Goal: Task Accomplishment & Management: Use online tool/utility

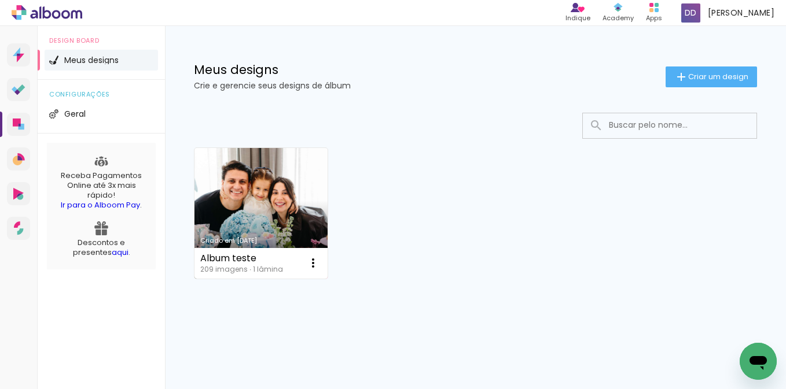
click at [240, 183] on link "Criado em [DATE]" at bounding box center [260, 213] width 133 height 131
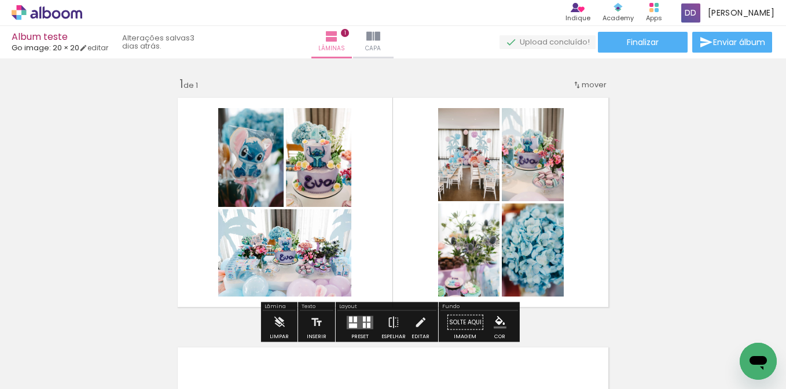
click at [370, 168] on quentale-layouter at bounding box center [393, 202] width 442 height 221
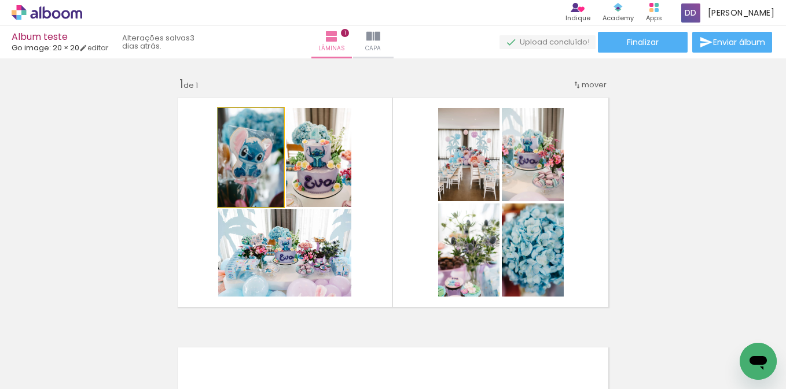
drag, startPoint x: 255, startPoint y: 185, endPoint x: 272, endPoint y: 182, distance: 17.1
click at [255, 185] on quentale-photo at bounding box center [250, 157] width 65 height 99
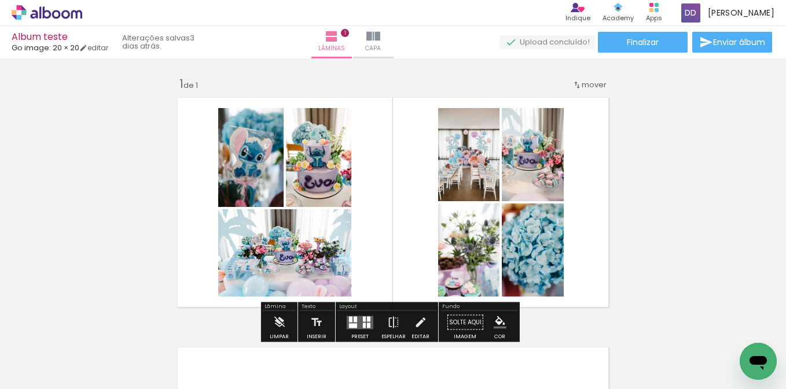
click at [446, 171] on quentale-photo at bounding box center [468, 154] width 61 height 93
drag, startPoint x: 643, startPoint y: 161, endPoint x: 644, endPoint y: 151, distance: 9.9
click at [641, 158] on div "Inserir lâmina 1 de 1" at bounding box center [393, 312] width 786 height 500
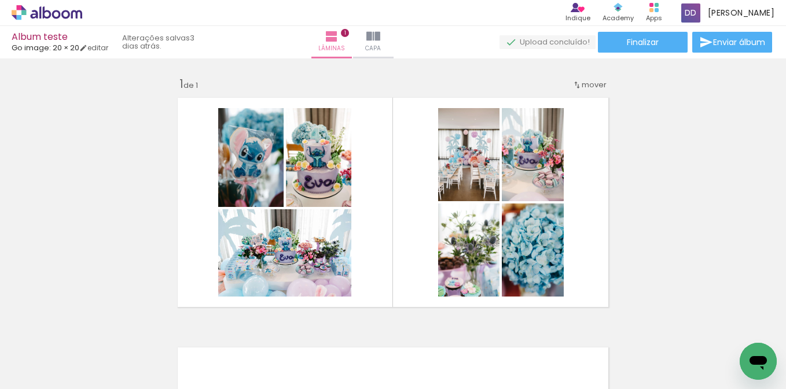
click at [661, 142] on div "Inserir lâmina 1 de 1" at bounding box center [393, 312] width 786 height 500
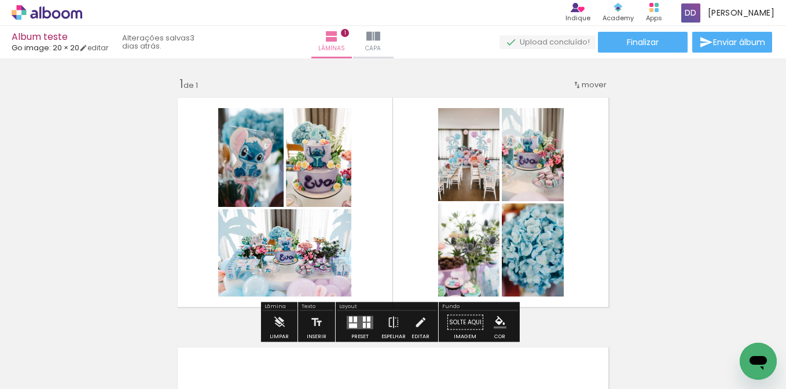
drag, startPoint x: 472, startPoint y: 170, endPoint x: 465, endPoint y: 167, distance: 7.5
click at [472, 170] on quentale-photo at bounding box center [468, 154] width 61 height 93
click at [466, 182] on quentale-photo at bounding box center [468, 154] width 61 height 93
click at [598, 193] on quentale-layouter at bounding box center [393, 202] width 442 height 221
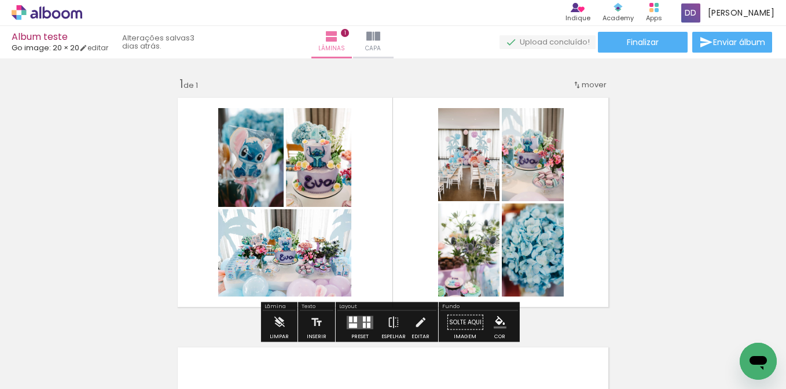
click at [595, 190] on quentale-layouter at bounding box center [393, 202] width 442 height 221
click at [643, 192] on div "Inserir lâmina 1 de 1" at bounding box center [393, 312] width 786 height 500
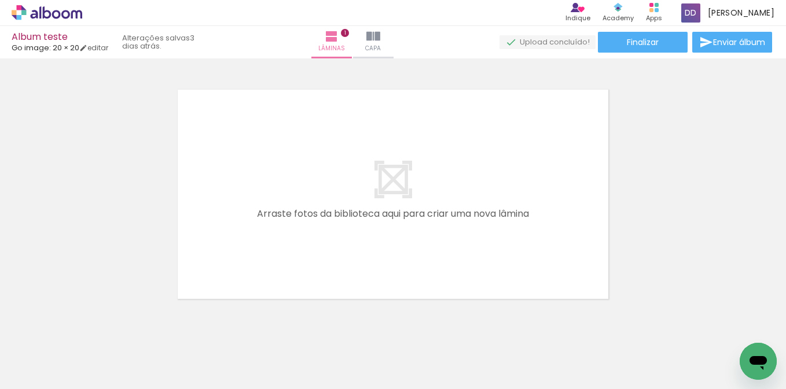
scroll to position [251, 0]
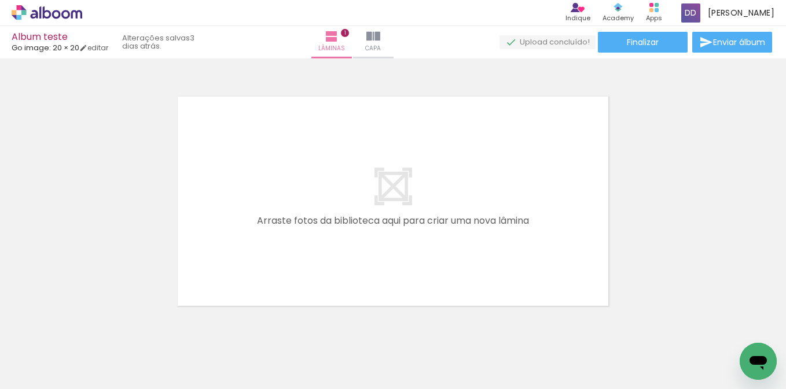
click at [465, 212] on quentale-layouter at bounding box center [393, 201] width 442 height 221
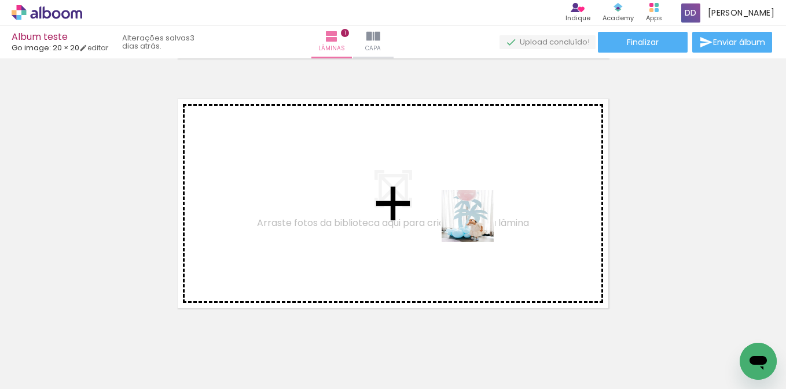
drag, startPoint x: 510, startPoint y: 349, endPoint x: 470, endPoint y: 197, distance: 157.3
click at [470, 197] on quentale-workspace at bounding box center [393, 194] width 786 height 389
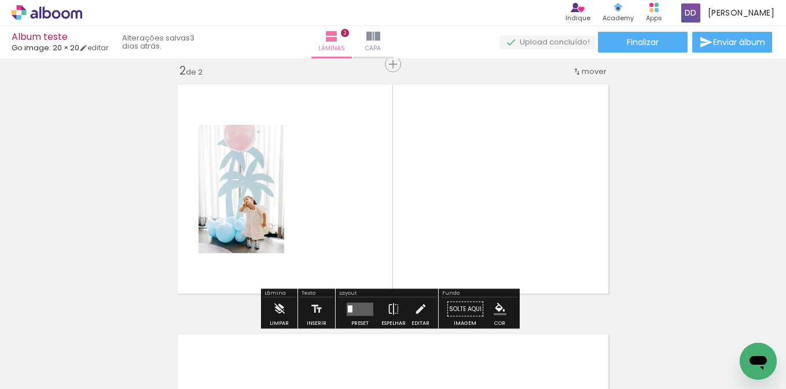
scroll to position [264, 0]
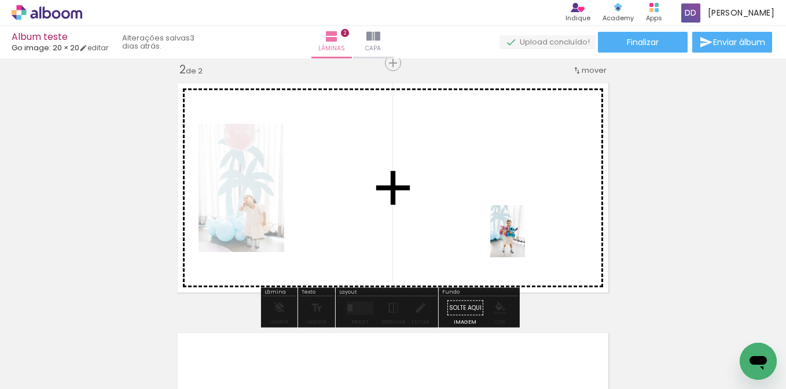
drag, startPoint x: 638, startPoint y: 353, endPoint x: 545, endPoint y: 257, distance: 134.2
click at [528, 242] on quentale-workspace at bounding box center [393, 194] width 786 height 389
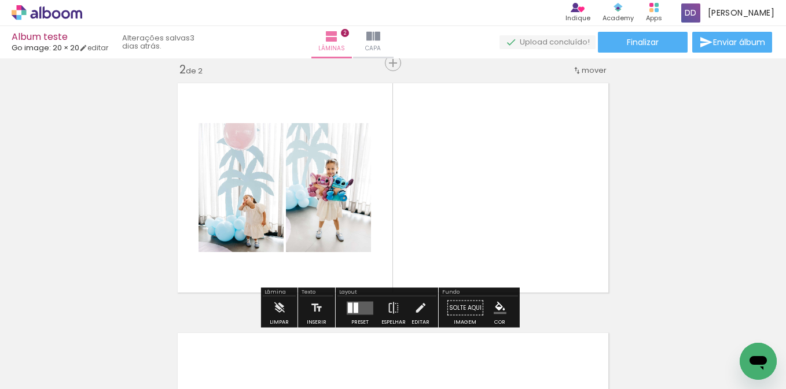
click at [108, 157] on div "Inserir lâmina 1 de 2 Inserir lâmina 2 de 2" at bounding box center [393, 173] width 786 height 750
click at [412, 191] on quentale-layouter at bounding box center [393, 188] width 442 height 221
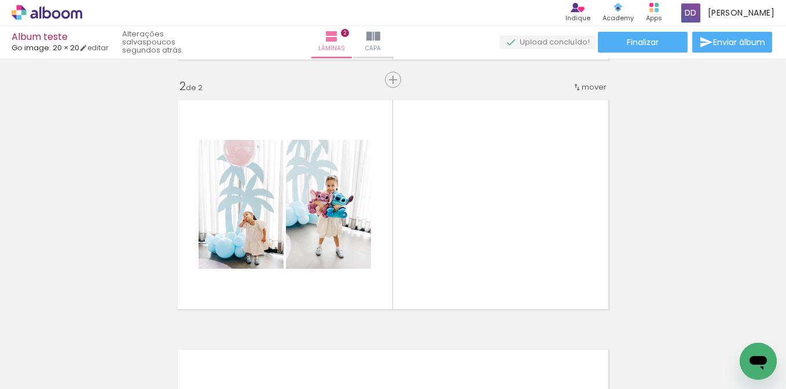
scroll to position [252, 0]
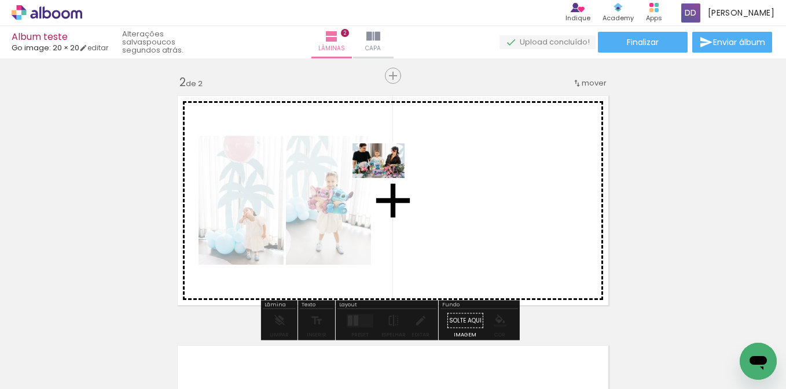
drag, startPoint x: 319, startPoint y: 361, endPoint x: 369, endPoint y: 193, distance: 174.8
click at [387, 182] on quentale-workspace at bounding box center [393, 194] width 786 height 389
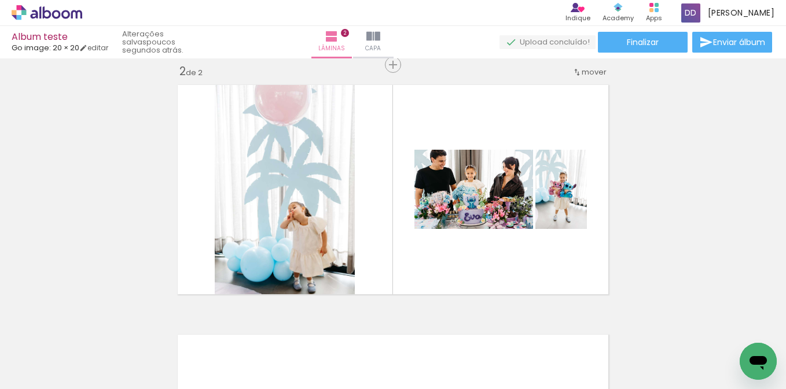
scroll to position [260, 0]
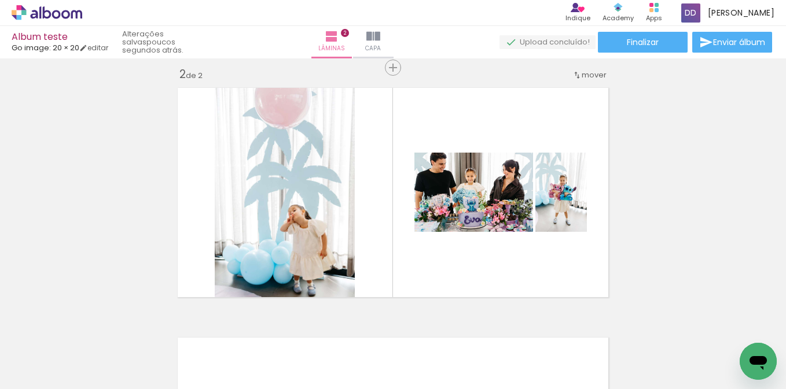
click at [687, 234] on div "Inserir lâmina 1 de 2 Inserir lâmina 2 de 2" at bounding box center [393, 178] width 786 height 750
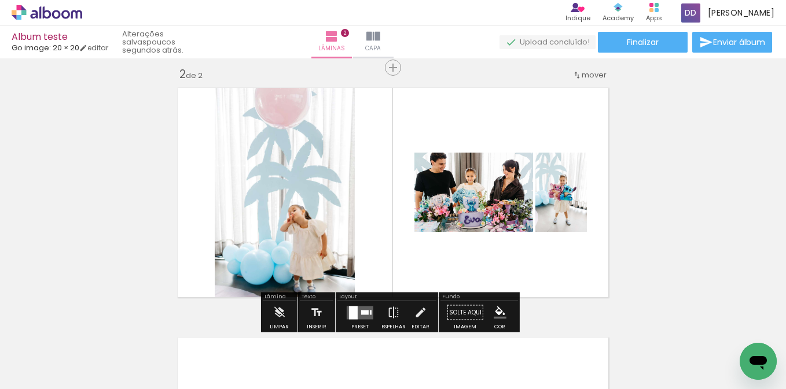
drag, startPoint x: 357, startPoint y: 311, endPoint x: 351, endPoint y: 306, distance: 8.2
click at [358, 311] on quentale-layouter at bounding box center [360, 312] width 27 height 13
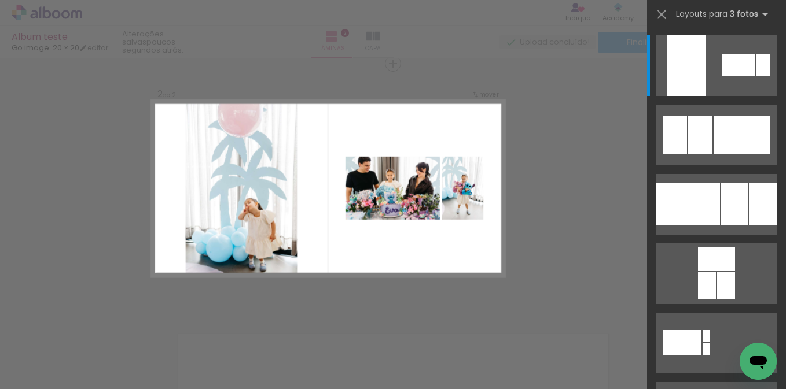
scroll to position [264, 0]
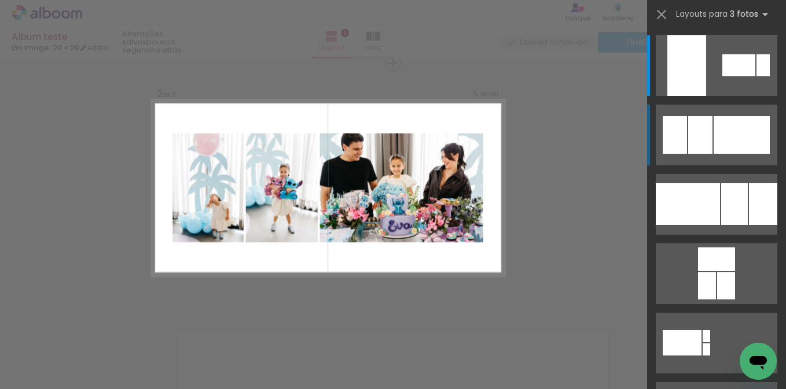
click at [700, 148] on div at bounding box center [700, 135] width 24 height 38
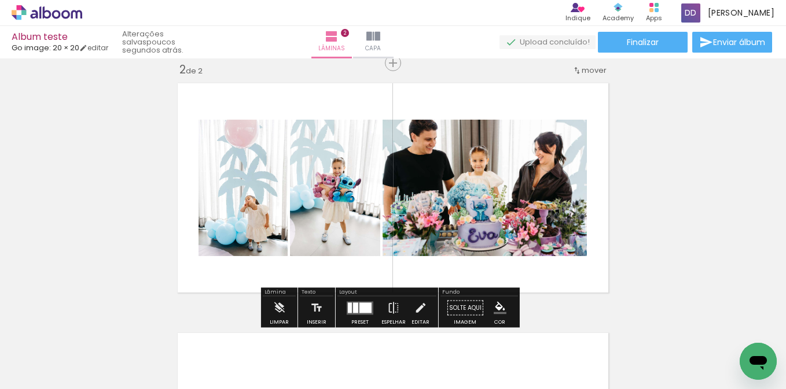
click at [353, 305] on div at bounding box center [355, 308] width 5 height 10
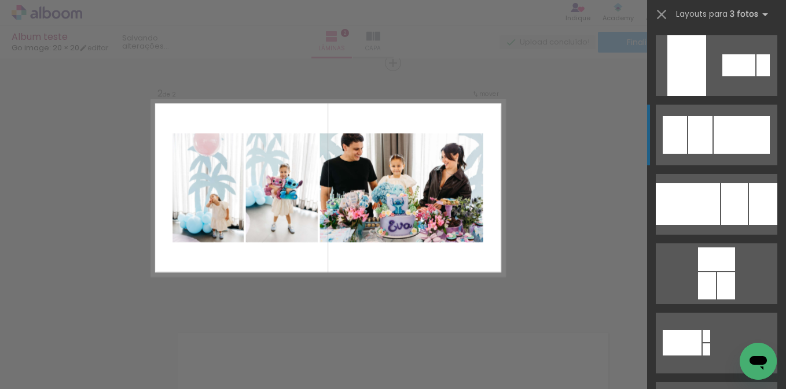
scroll to position [69, 0]
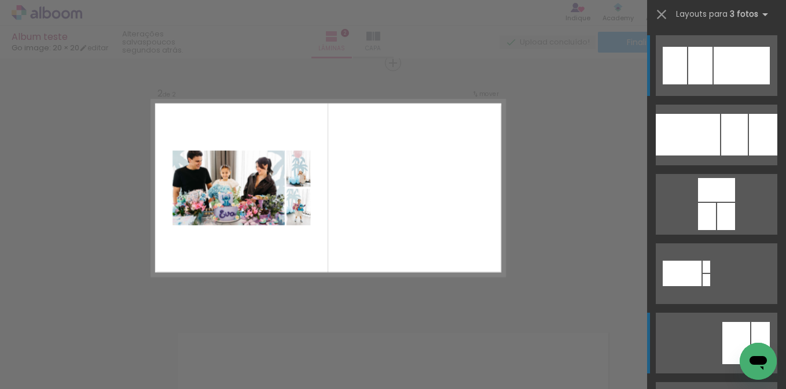
drag, startPoint x: 721, startPoint y: 319, endPoint x: 725, endPoint y: 331, distance: 13.0
click at [724, 327] on quentale-layouter at bounding box center [715, 343] width 121 height 61
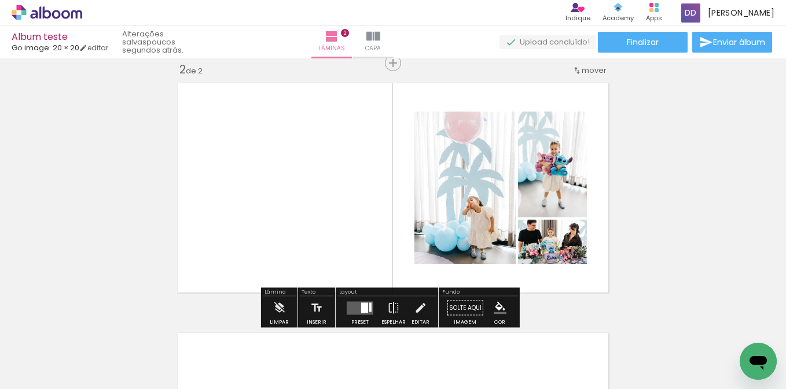
click at [662, 212] on div "Inserir lâmina 1 de 2 Inserir lâmina 2 de 2" at bounding box center [393, 173] width 786 height 750
drag, startPoint x: 320, startPoint y: 216, endPoint x: 325, endPoint y: 211, distance: 6.5
click at [318, 215] on quentale-layouter at bounding box center [393, 188] width 442 height 221
drag, startPoint x: 664, startPoint y: 256, endPoint x: 646, endPoint y: 245, distance: 20.5
click at [662, 256] on div "Inserir lâmina 1 de 2 Inserir lâmina 2 de 2" at bounding box center [393, 173] width 786 height 750
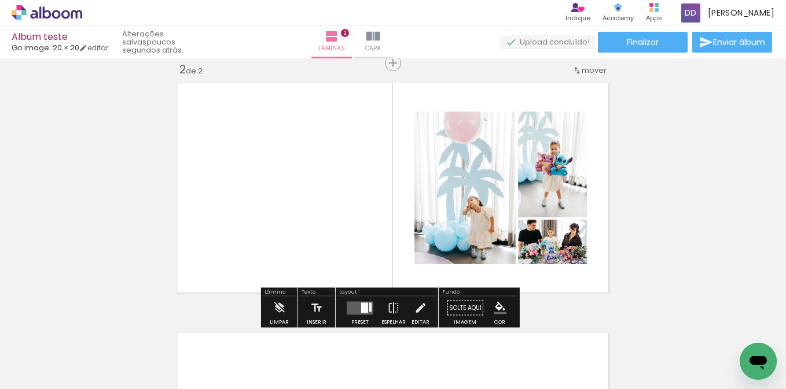
drag, startPoint x: 371, startPoint y: 293, endPoint x: 400, endPoint y: 240, distance: 61.1
click at [420, 248] on div "Inserir lâmina 1 de 2 Inserir lâmina 2 de 2" at bounding box center [393, 173] width 786 height 750
click at [414, 308] on iron-icon at bounding box center [420, 308] width 13 height 23
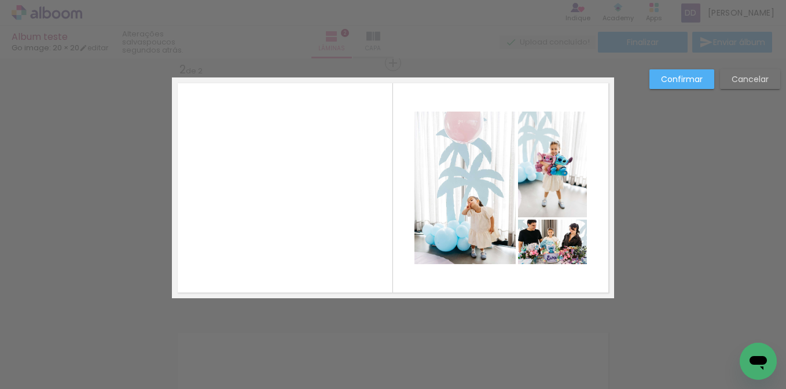
click at [371, 235] on quentale-layouter at bounding box center [393, 188] width 442 height 221
click at [438, 243] on quentale-photo at bounding box center [464, 188] width 101 height 153
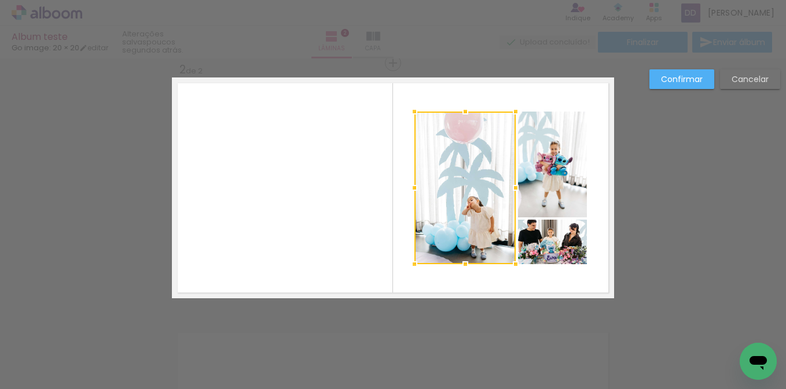
click at [530, 222] on quentale-photo at bounding box center [552, 242] width 69 height 45
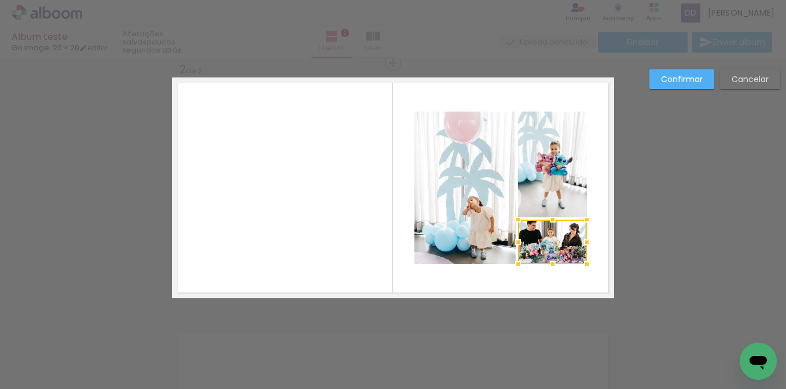
drag, startPoint x: 695, startPoint y: 304, endPoint x: 691, endPoint y: 296, distance: 9.6
click at [695, 304] on div "Confirmar Cancelar" at bounding box center [393, 183] width 786 height 778
drag, startPoint x: 282, startPoint y: 223, endPoint x: 329, endPoint y: 212, distance: 47.4
click at [282, 222] on quentale-layouter at bounding box center [393, 188] width 442 height 221
drag, startPoint x: 525, startPoint y: 233, endPoint x: 528, endPoint y: 222, distance: 11.4
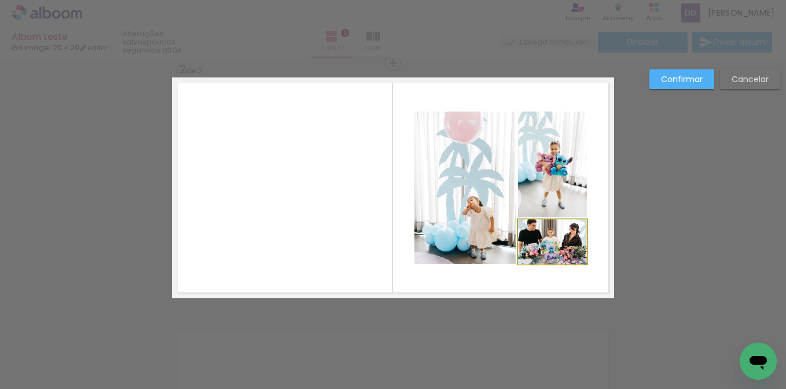
click at [525, 233] on quentale-photo at bounding box center [552, 242] width 69 height 45
drag, startPoint x: 404, startPoint y: 203, endPoint x: 331, endPoint y: 189, distance: 74.3
click at [404, 202] on quentale-layouter at bounding box center [393, 188] width 442 height 221
drag, startPoint x: 259, startPoint y: 53, endPoint x: 263, endPoint y: 21, distance: 32.0
click at [259, 50] on div at bounding box center [393, 29] width 786 height 58
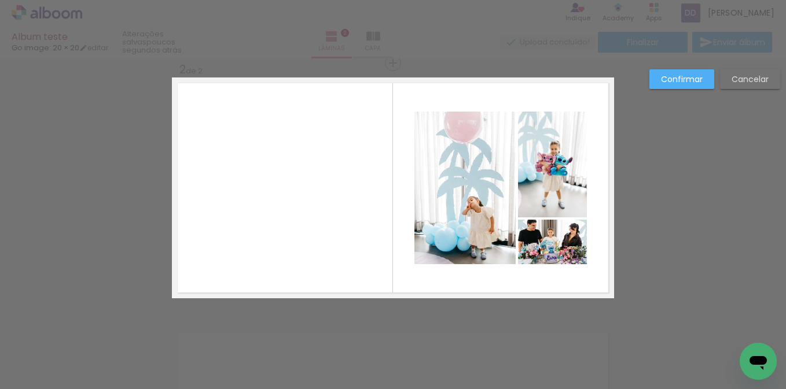
click at [0, 0] on slot "Confirmar" at bounding box center [0, 0] width 0 height 0
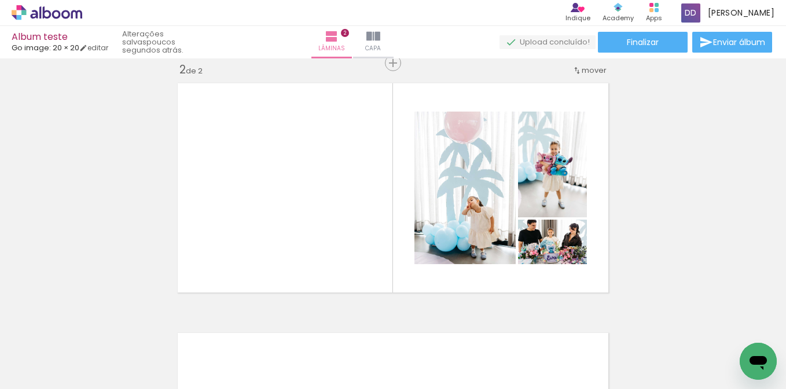
click at [51, 353] on input "Todas as fotos" at bounding box center [32, 354] width 44 height 10
click at [49, 286] on div "Inserir lâmina 1 de 2 Inserir lâmina 2 de 2" at bounding box center [393, 173] width 786 height 750
click at [43, 38] on div "Album teste" at bounding box center [60, 37] width 97 height 11
click at [37, 36] on div "Album teste" at bounding box center [60, 37] width 97 height 11
click at [26, 49] on span "Go image: 20 × 20" at bounding box center [46, 47] width 68 height 11
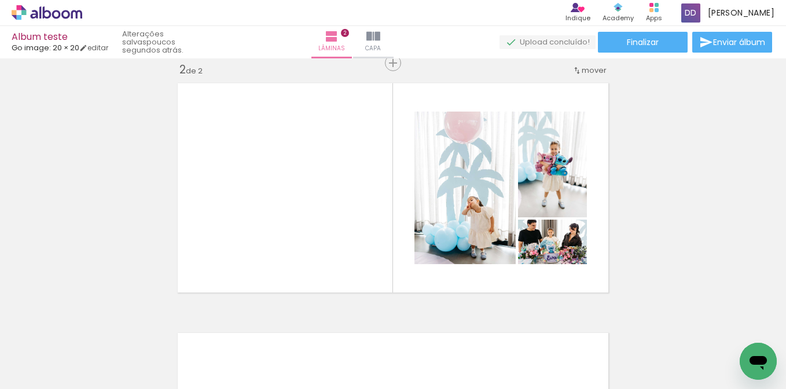
click at [47, 48] on span "Go image: 20 × 20" at bounding box center [46, 47] width 68 height 11
click at [45, 51] on span "Go image: 20 × 20" at bounding box center [46, 47] width 68 height 11
click at [528, 43] on quentale-upload-monitor at bounding box center [547, 42] width 96 height 14
click at [639, 46] on span "Finalizar" at bounding box center [643, 42] width 32 height 8
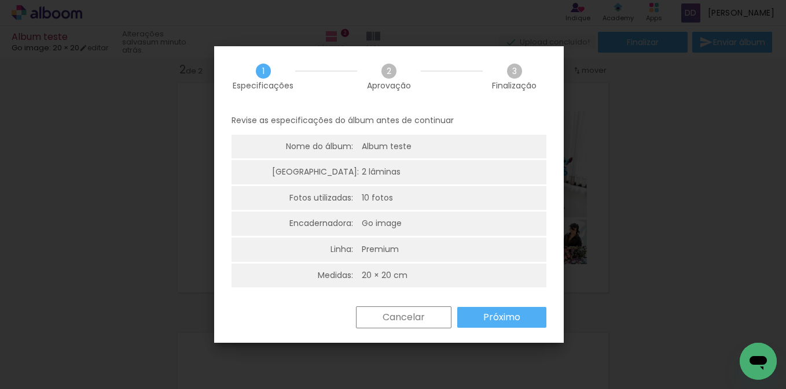
scroll to position [3, 0]
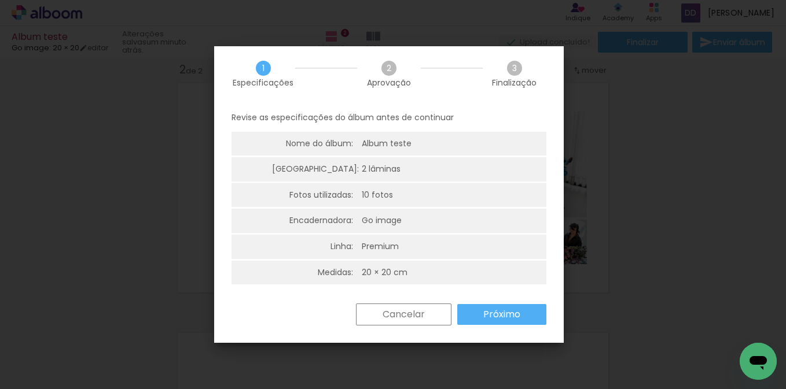
click at [0, 0] on slot "Próximo" at bounding box center [0, 0] width 0 height 0
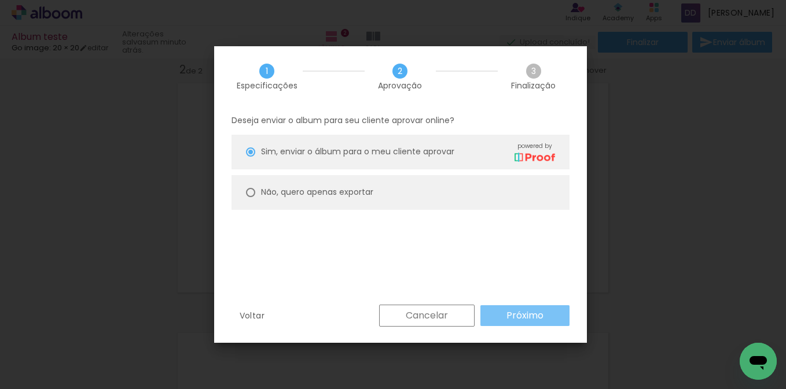
click at [0, 0] on slot "Próximo" at bounding box center [0, 0] width 0 height 0
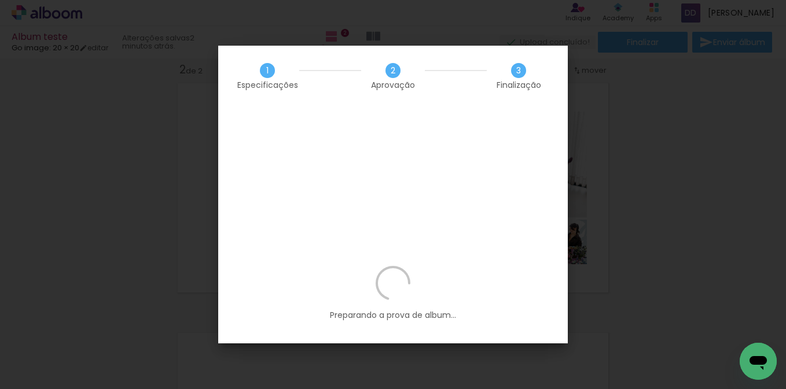
click at [378, 266] on div "Preparando a prova de album..." at bounding box center [392, 305] width 349 height 78
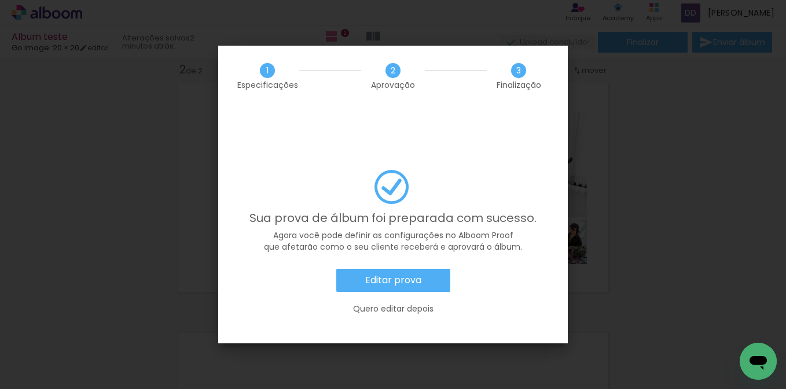
click at [0, 0] on slot "Quero editar depois" at bounding box center [0, 0] width 0 height 0
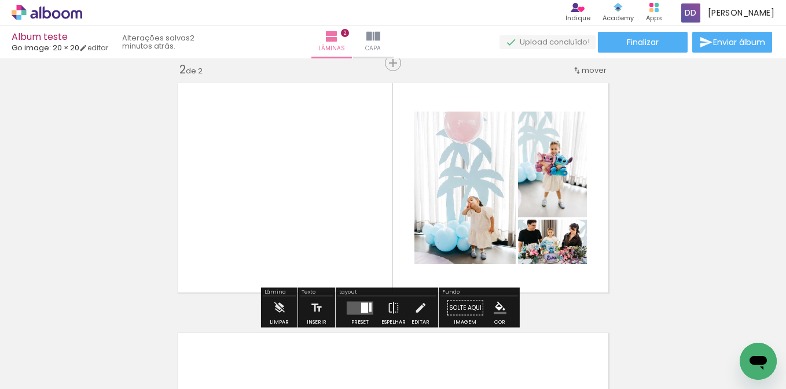
drag, startPoint x: 399, startPoint y: 278, endPoint x: 396, endPoint y: 263, distance: 15.8
click at [398, 278] on quentale-layouter at bounding box center [393, 188] width 442 height 221
click at [667, 193] on div "Inserir lâmina 1 de 2 Inserir lâmina 2 de 2" at bounding box center [393, 173] width 786 height 750
click at [231, 272] on quentale-layouter at bounding box center [393, 188] width 442 height 221
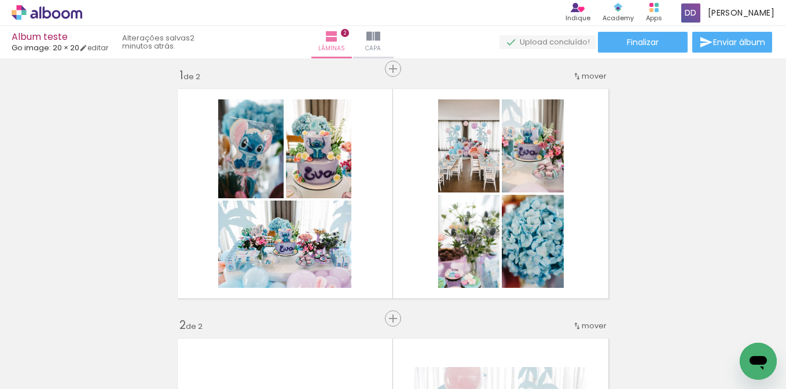
scroll to position [0, 0]
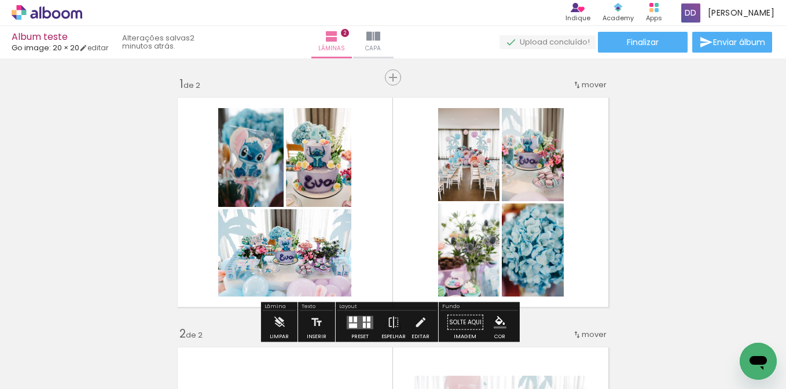
drag, startPoint x: 531, startPoint y: 45, endPoint x: 524, endPoint y: 41, distance: 8.5
click at [531, 45] on quentale-upload-monitor at bounding box center [547, 42] width 96 height 14
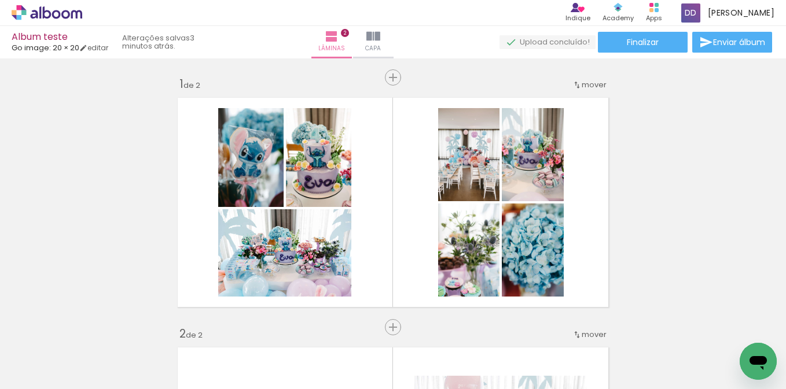
click at [529, 43] on quentale-upload-monitor at bounding box center [547, 42] width 96 height 14
click at [460, 13] on div "› Editor de álbum Indique Indique e ganhe Conteúdo que inspira Academy Produtos…" at bounding box center [393, 13] width 786 height 26
click at [724, 38] on span "Enviar álbum" at bounding box center [739, 42] width 52 height 8
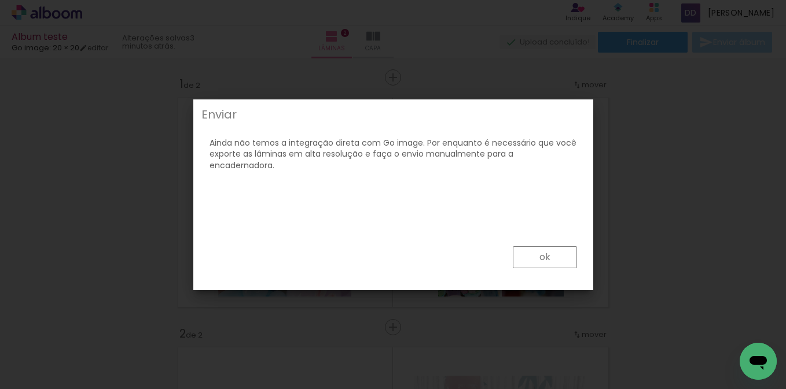
click at [406, 127] on div "Ainda não temos a integração direta com Go image. Por enquanto é necessário que…" at bounding box center [393, 148] width 393 height 47
click at [446, 169] on div "Ainda não temos a integração direta com Go image. Por enquanto é necessário que…" at bounding box center [393, 148] width 393 height 47
click at [0, 0] on slot "ok" at bounding box center [0, 0] width 0 height 0
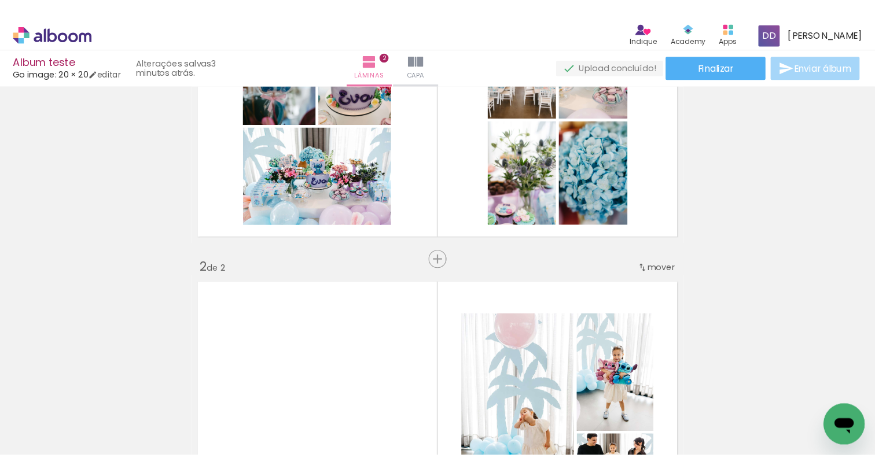
scroll to position [115, 0]
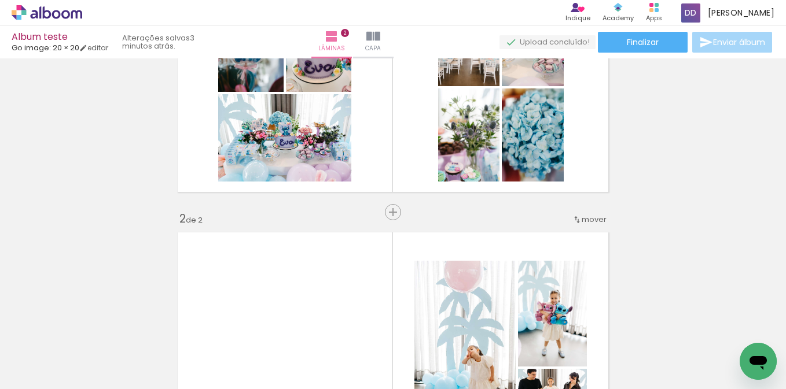
drag, startPoint x: 725, startPoint y: 137, endPoint x: 646, endPoint y: 94, distance: 90.4
click at [725, 137] on div "Inserir lâmina 1 de 2 Inserir lâmina 2 de 2" at bounding box center [393, 322] width 786 height 750
click at [104, 48] on link "editar" at bounding box center [93, 48] width 29 height 10
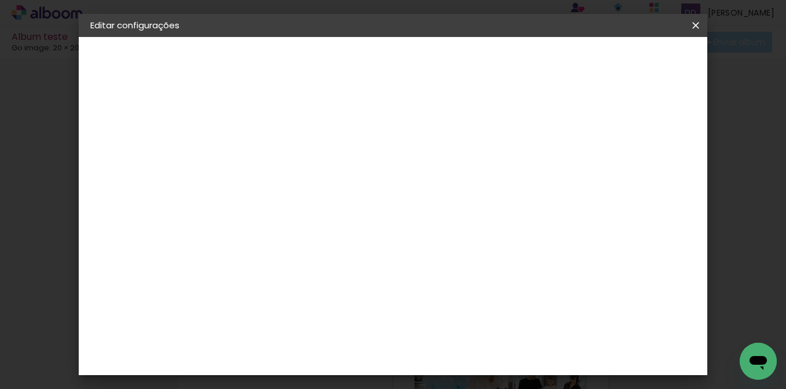
click at [470, 91] on header "Revisão Verifique as configurações do seu álbum. Voltar Salvar configurações" at bounding box center [394, 71] width 330 height 69
click at [694, 25] on iron-icon at bounding box center [695, 26] width 14 height 12
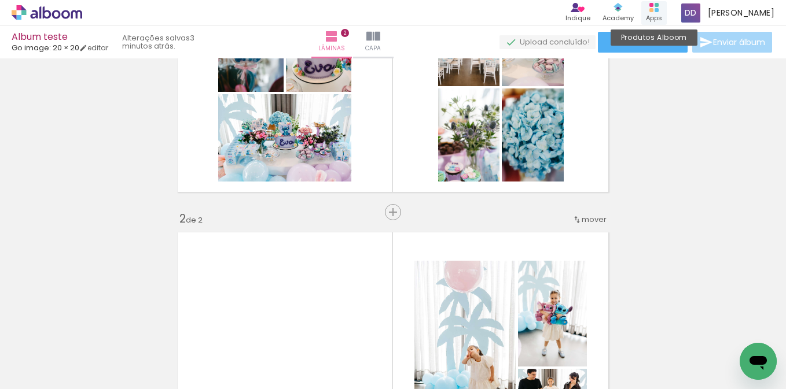
click at [653, 9] on rect at bounding box center [651, 10] width 4 height 4
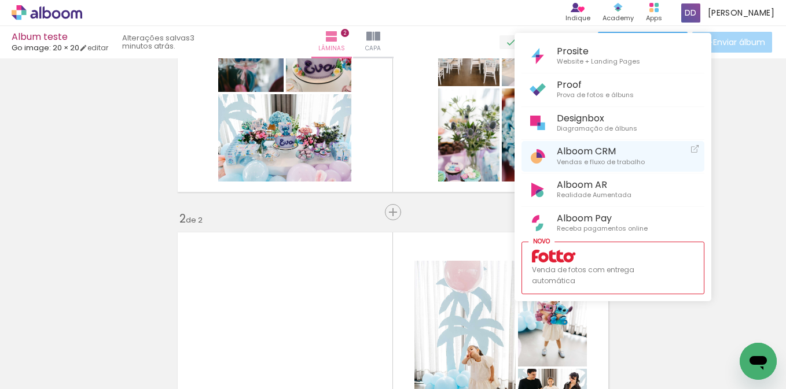
click at [594, 160] on span "Vendas e fluxo de trabalho" at bounding box center [601, 162] width 88 height 10
